Goal: Information Seeking & Learning: Understand process/instructions

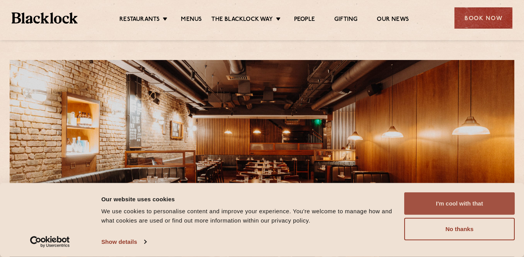
click at [474, 211] on button "I'm cool with that" at bounding box center [459, 203] width 110 height 22
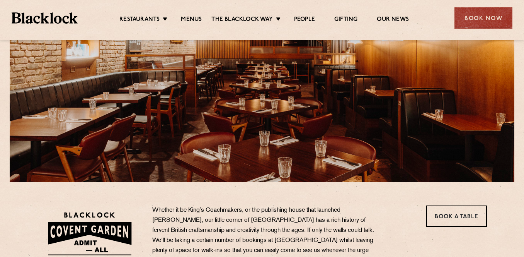
scroll to position [77, 0]
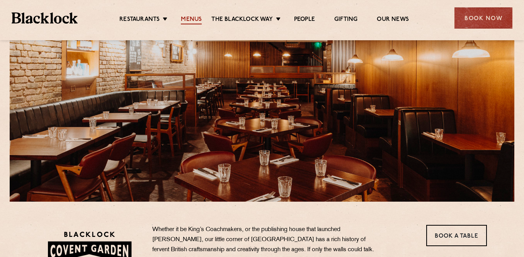
click at [194, 19] on link "Menus" at bounding box center [191, 20] width 21 height 8
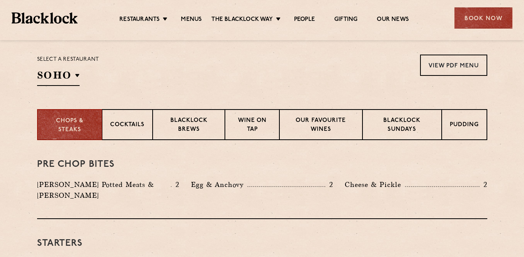
scroll to position [251, 0]
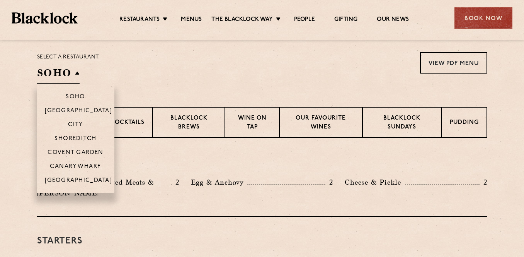
click at [75, 74] on h2 "SOHO" at bounding box center [58, 74] width 42 height 17
click at [87, 153] on p "Covent Garden" at bounding box center [76, 153] width 56 height 8
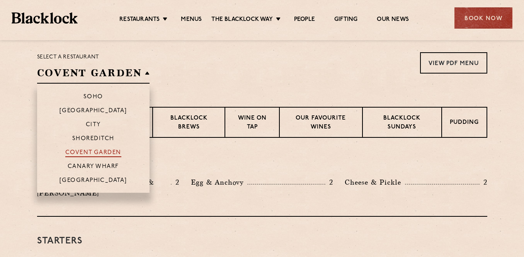
click at [87, 153] on p "Covent Garden" at bounding box center [93, 153] width 56 height 8
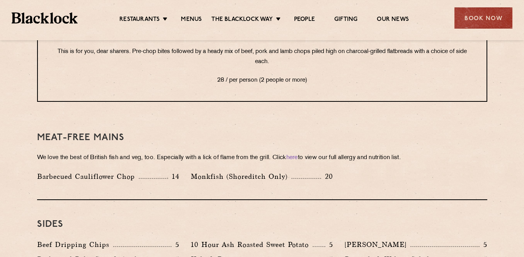
scroll to position [1042, 0]
click at [298, 154] on link "here" at bounding box center [292, 157] width 12 height 6
